Goal: Contribute content

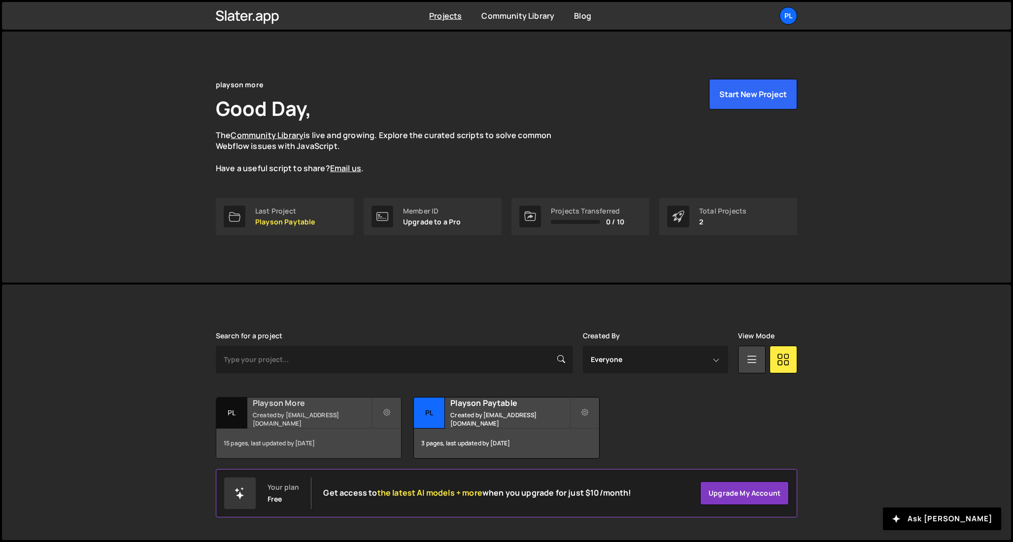
click at [297, 408] on h2 "Playson More" at bounding box center [312, 402] width 119 height 11
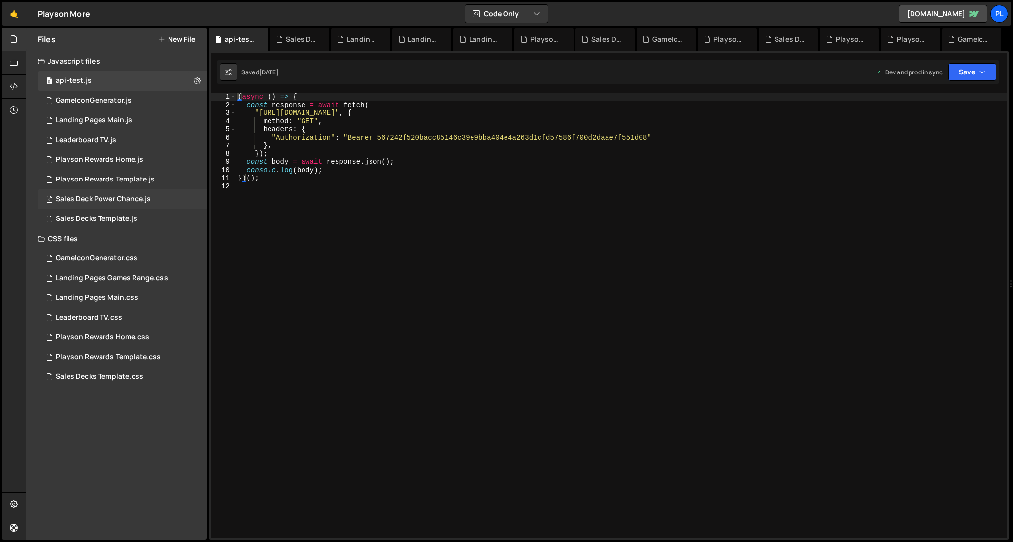
click at [126, 200] on div "Sales Deck Power Chance.js" at bounding box center [103, 199] width 95 height 9
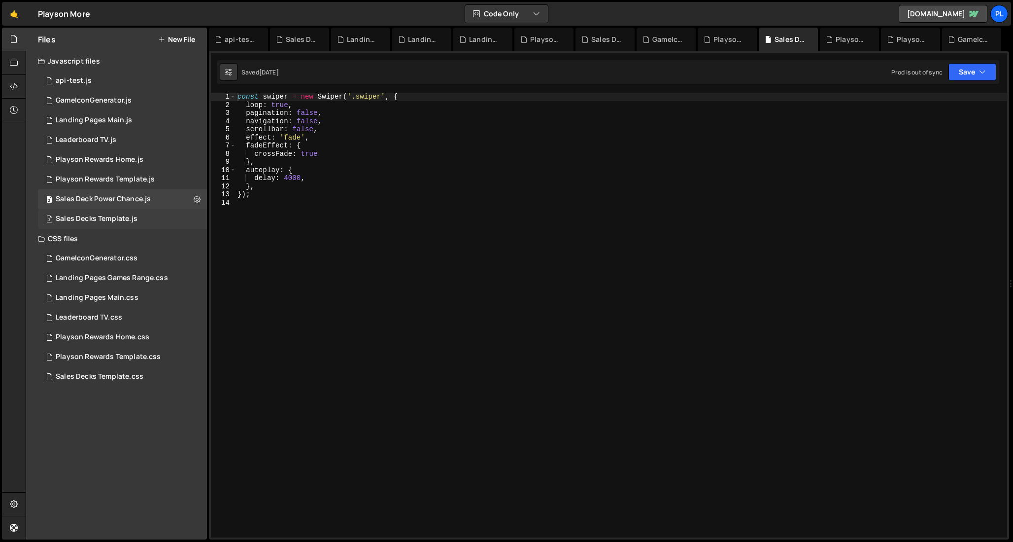
click at [128, 216] on div "Sales Decks Template.js" at bounding box center [97, 218] width 82 height 9
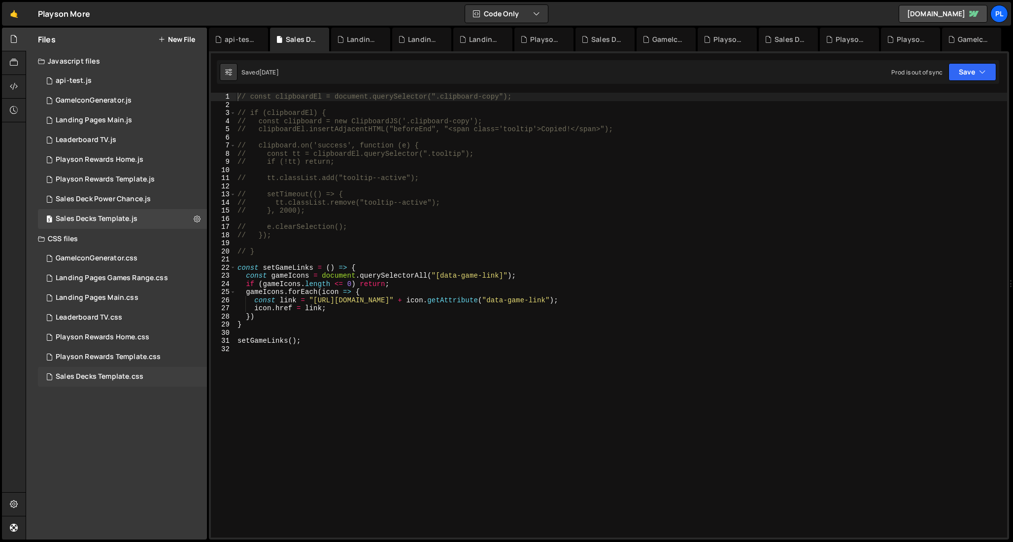
click at [145, 378] on div "Sales Decks Template.css 0" at bounding box center [122, 377] width 169 height 20
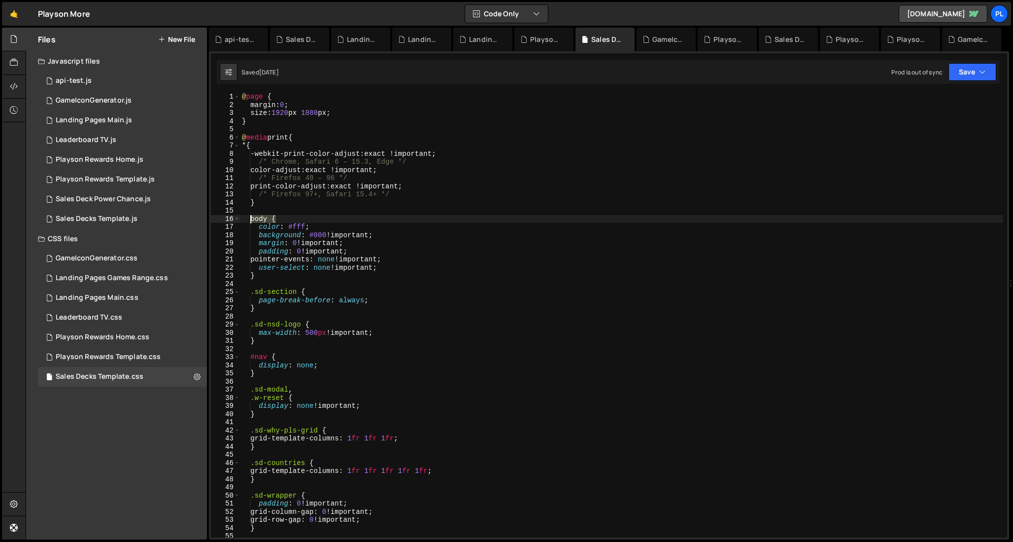
drag, startPoint x: 275, startPoint y: 219, endPoint x: 250, endPoint y: 219, distance: 25.1
click at [250, 219] on div "@ page { margin : 0 ; size : 1920 px 1080 px ; } @ media print { * { -webkit-pr…" at bounding box center [621, 323] width 763 height 461
click at [273, 278] on div "@ page { margin : 0 ; size : 1920 px 1080 px ; } @ media print { * { -webkit-pr…" at bounding box center [621, 323] width 763 height 461
type textarea "}"
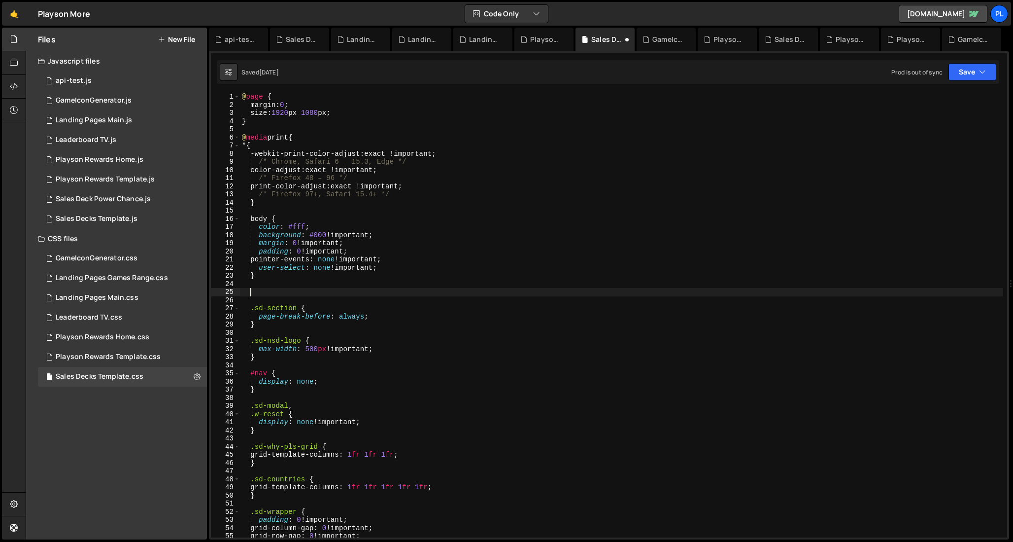
paste textarea "body {"
paste textarea "sd-wrapper"
click at [386, 293] on div "@ page { margin : 0 ; size : 1920 px 1080 px ; } @ media print { * { -webkit-pr…" at bounding box center [621, 323] width 763 height 461
type textarea "body > div:not(.sd-wrapper) { }"
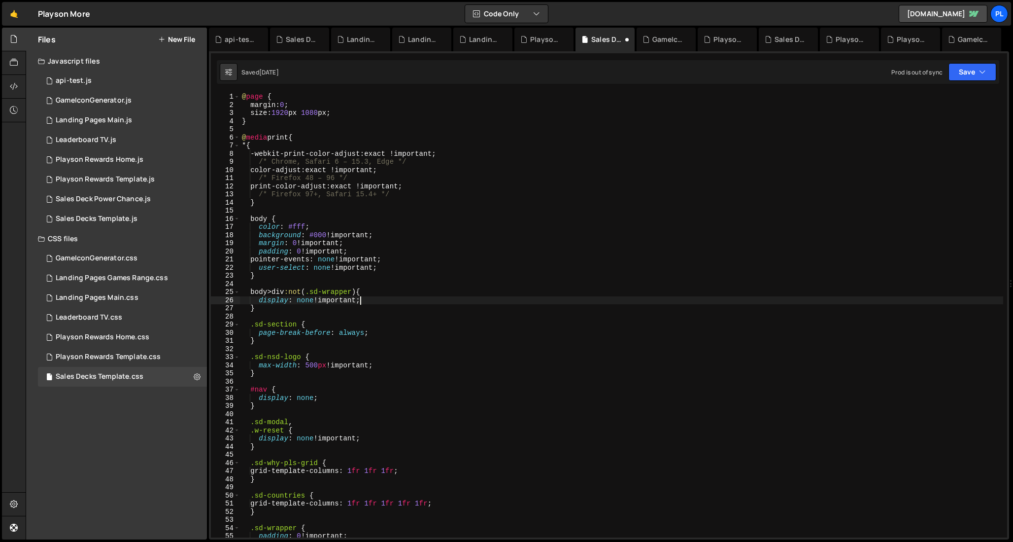
scroll to position [0, 5]
click at [426, 302] on div "@ page { margin : 0 ; size : 1920 px 1080 px ; } @ media print { * { -webkit-pr…" at bounding box center [621, 323] width 763 height 461
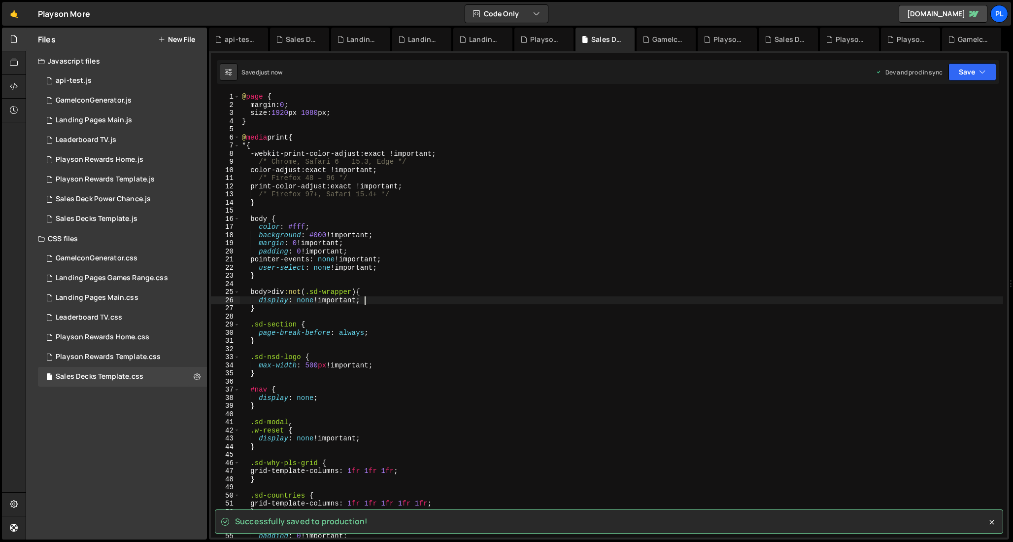
type textarea "display: none !important;"
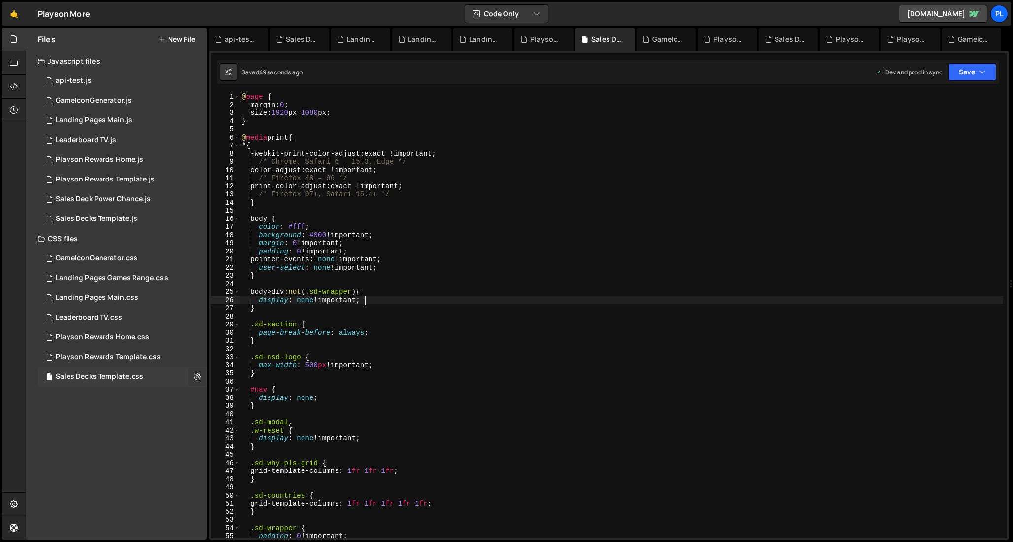
click at [199, 380] on icon at bounding box center [197, 376] width 7 height 9
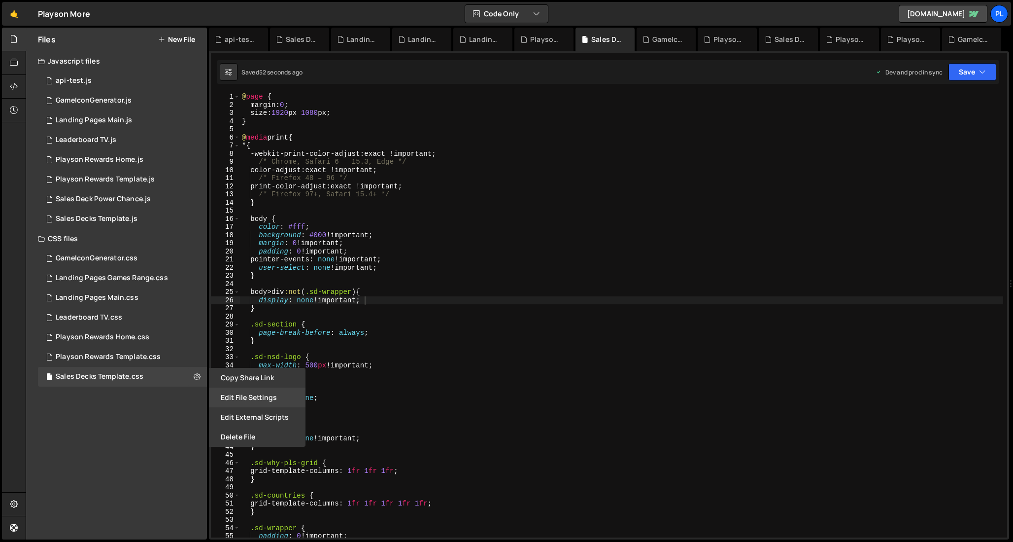
click at [251, 396] on button "Edit File Settings" at bounding box center [257, 397] width 97 height 20
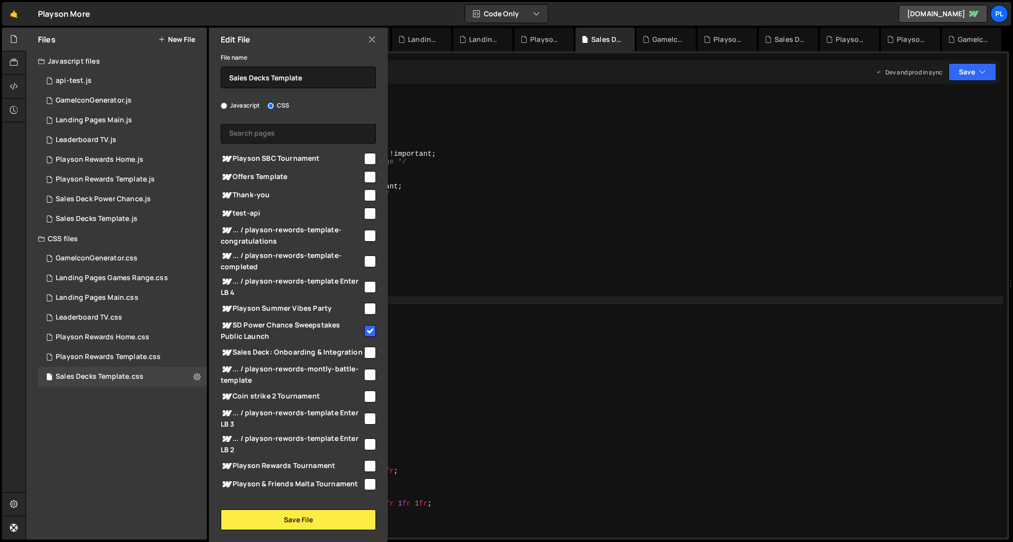
scroll to position [0, 0]
